Goal: Transaction & Acquisition: Subscribe to service/newsletter

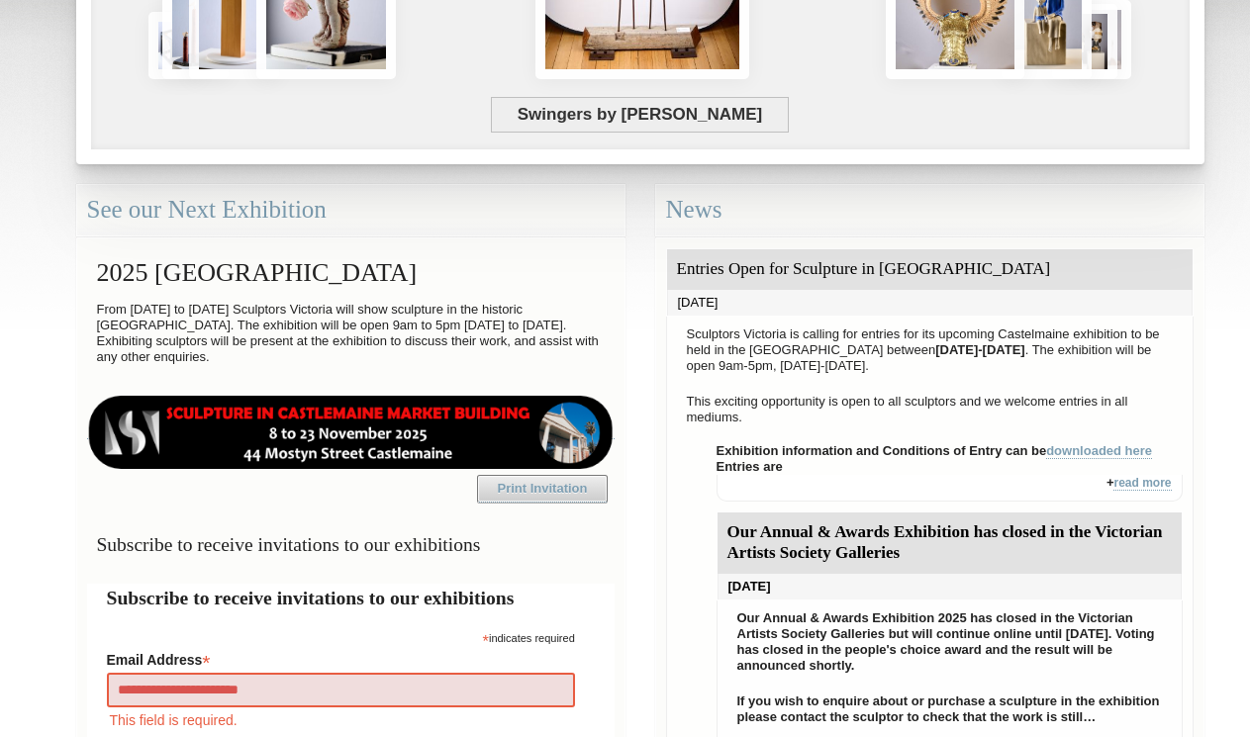
type input "**********"
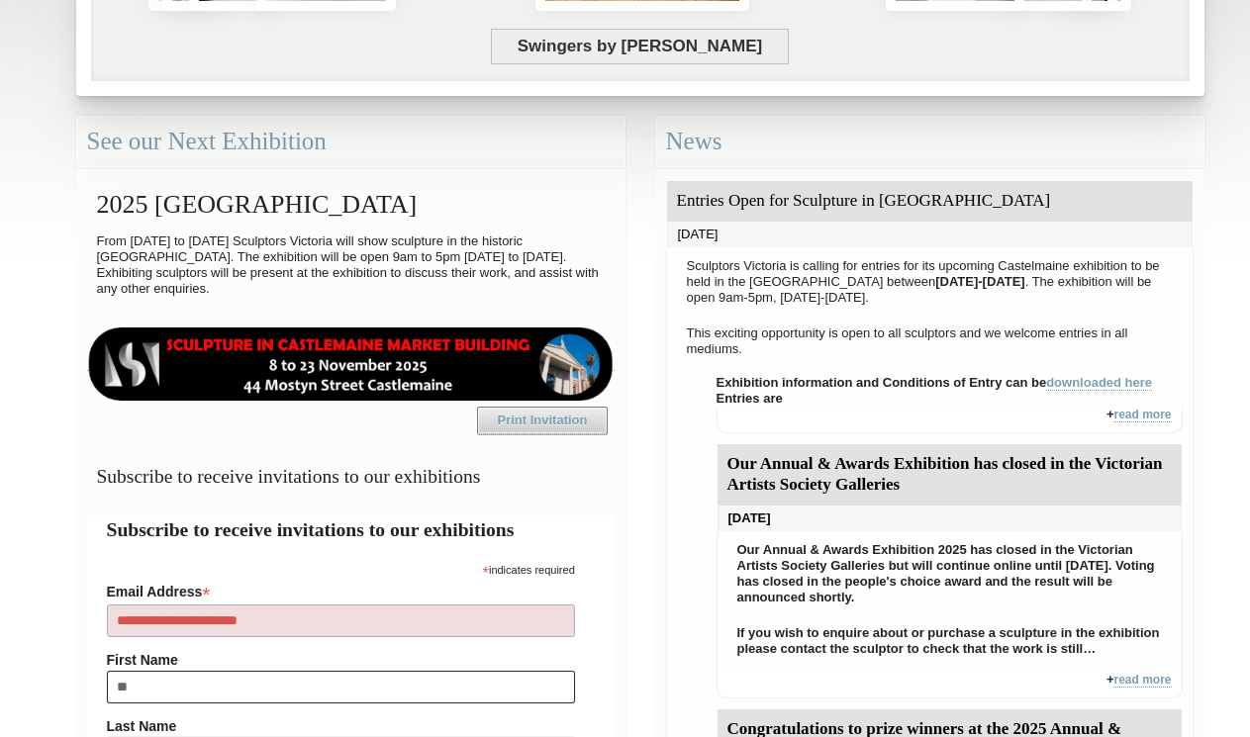
type input "***"
type input "*******"
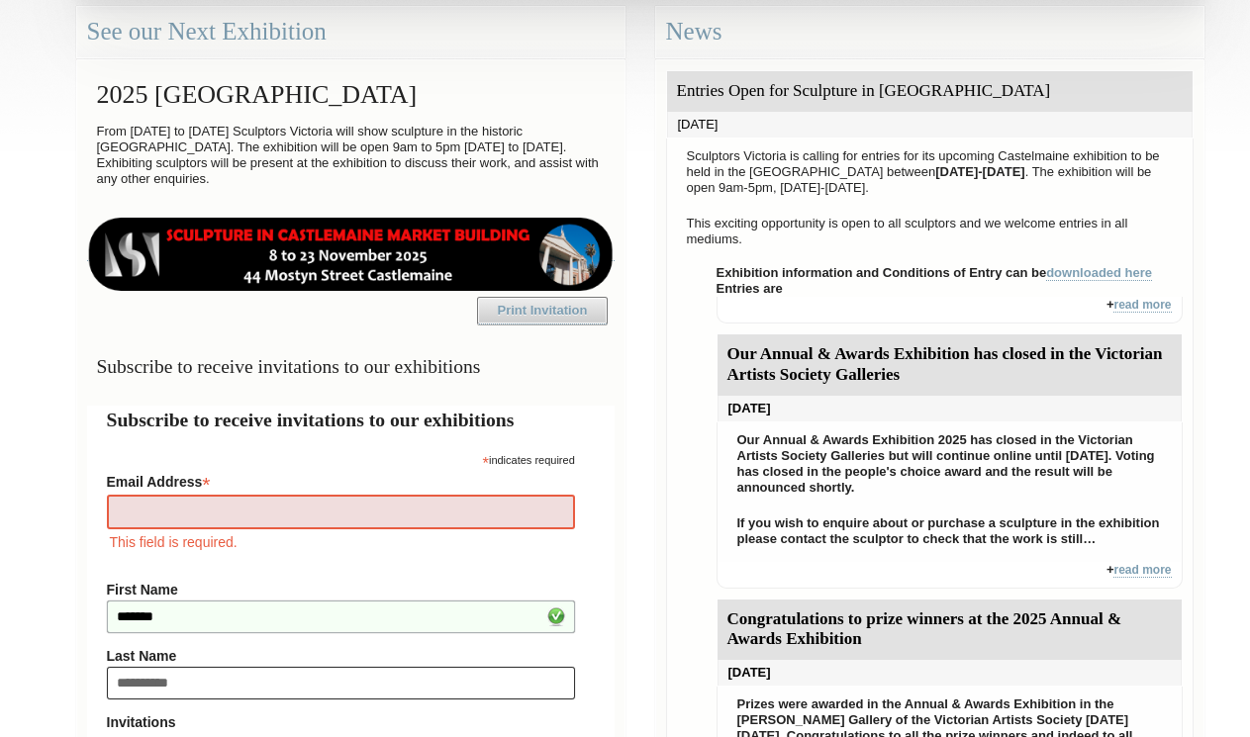
type input "**********"
